Goal: Obtain resource: Download file/media

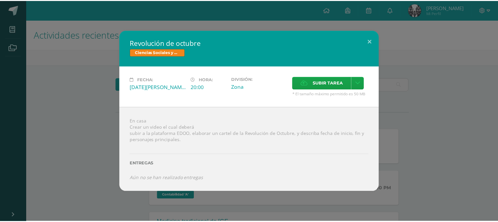
scroll to position [212, 0]
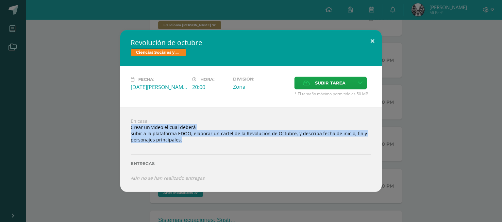
click at [377, 44] on button at bounding box center [372, 41] width 19 height 22
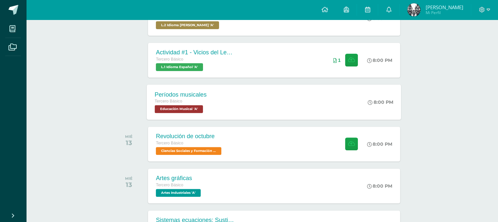
click at [314, 102] on div "Períodos musicales Tercero Básico Educación Musical 'A' 8:00 PM Períodos musica…" at bounding box center [274, 101] width 254 height 35
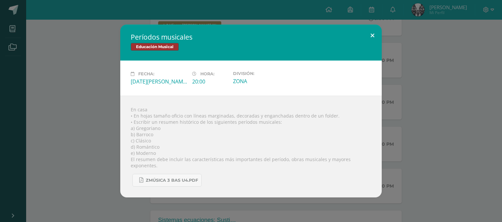
click at [370, 35] on button at bounding box center [372, 36] width 19 height 22
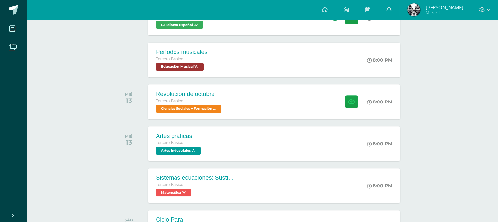
scroll to position [290, 0]
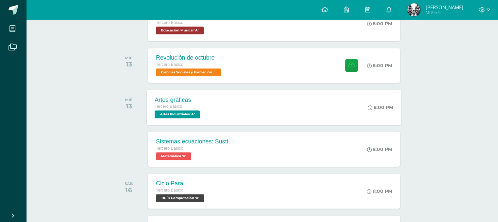
click at [276, 102] on div "Artes gráficas Tercero Básico Artes Industriales 'A' 8:00 PM Artes gráficas Art…" at bounding box center [274, 107] width 254 height 35
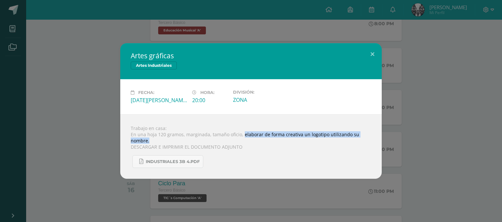
drag, startPoint x: 242, startPoint y: 134, endPoint x: 251, endPoint y: 139, distance: 9.5
click at [251, 139] on div "Trabajo en casa: En una hoja 120 gramos, marginada, tamaño oficio, elaborar de …" at bounding box center [251, 146] width 262 height 64
copy div "elaborar de forma creativa un logotipo utilizando su nombre."
click at [369, 57] on button at bounding box center [372, 54] width 19 height 22
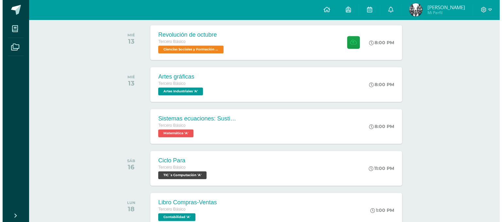
scroll to position [318, 0]
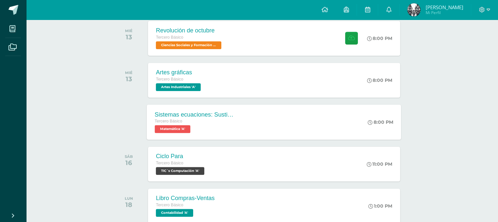
click at [325, 134] on div "Sistemas ecuaciones: Sustitución e igualación Tercero Básico Matemática 'A' 8:0…" at bounding box center [274, 121] width 254 height 35
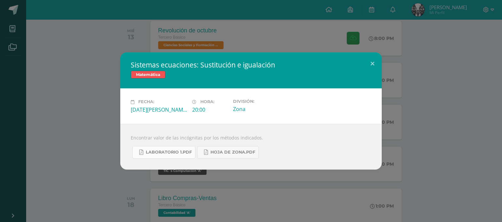
click at [174, 155] on span "Laboratorio 1.pdf" at bounding box center [169, 151] width 46 height 5
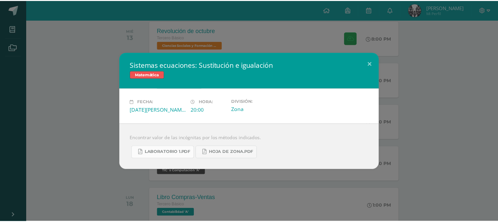
scroll to position [352, 0]
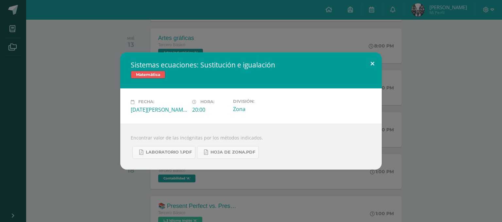
click at [368, 64] on button at bounding box center [372, 63] width 19 height 22
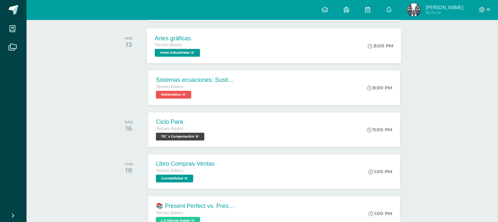
click at [234, 50] on div "Artes gráficas Tercero Básico Artes Industriales 'A' 8:00 PM Artes gráficas Art…" at bounding box center [274, 45] width 254 height 35
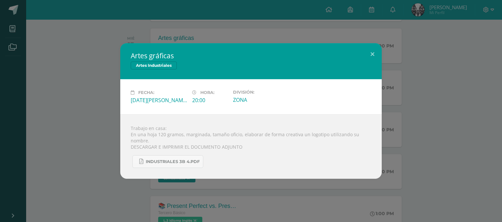
click at [250, 156] on div "INDUSTRIALES 3B 4.pdf" at bounding box center [251, 159] width 241 height 18
click at [376, 54] on button at bounding box center [372, 54] width 19 height 22
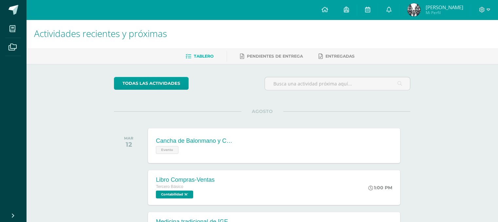
scroll to position [0, 0]
